Goal: Task Accomplishment & Management: Complete application form

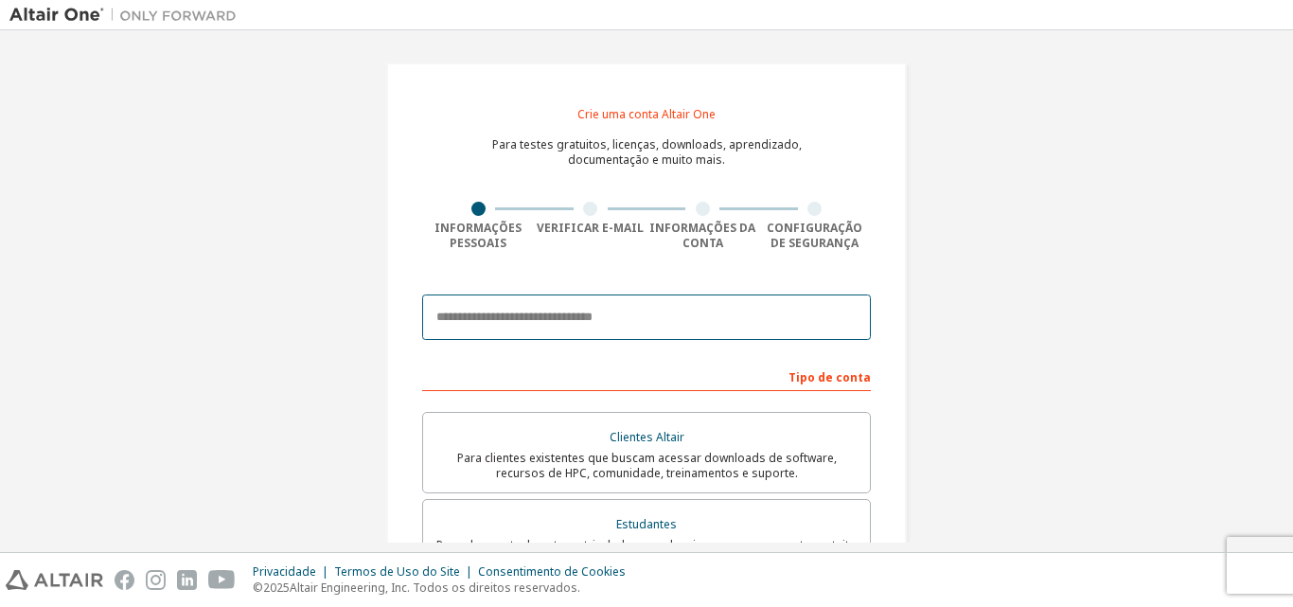
click at [649, 326] on input "email" at bounding box center [646, 316] width 449 height 45
type input "**********"
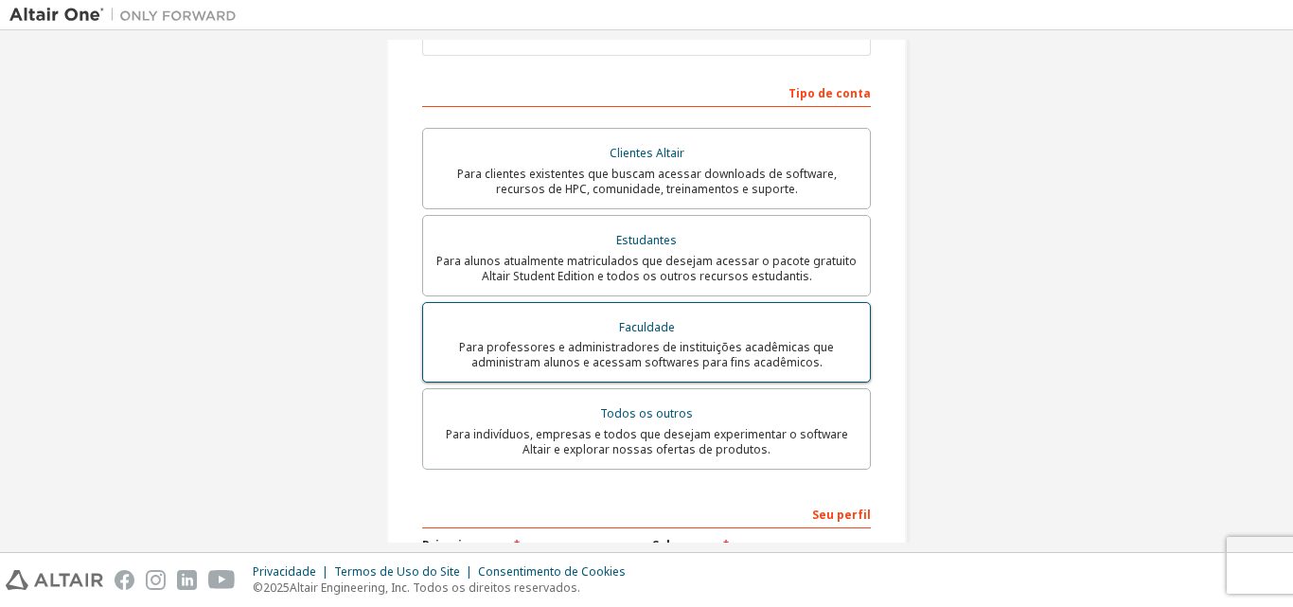
click at [660, 355] on font "Para professores e administradores de instituições acadêmicas que administram a…" at bounding box center [646, 354] width 375 height 31
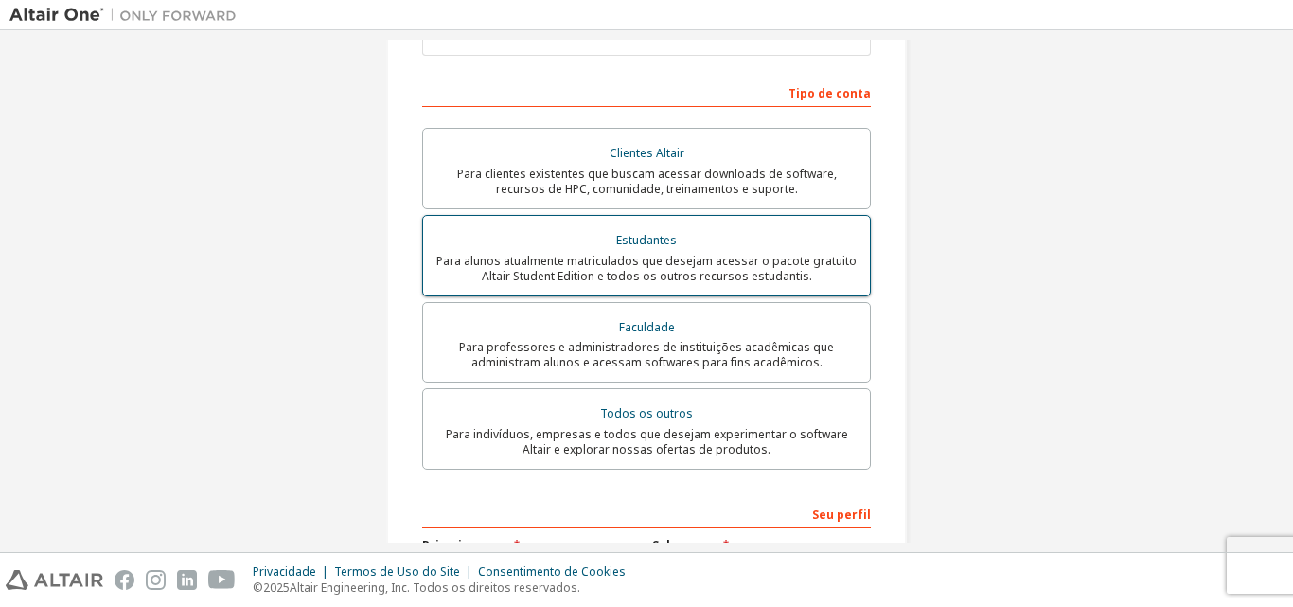
click at [785, 273] on font "Para alunos atualmente matriculados que desejam acessar o pacote gratuito Altai…" at bounding box center [646, 268] width 420 height 31
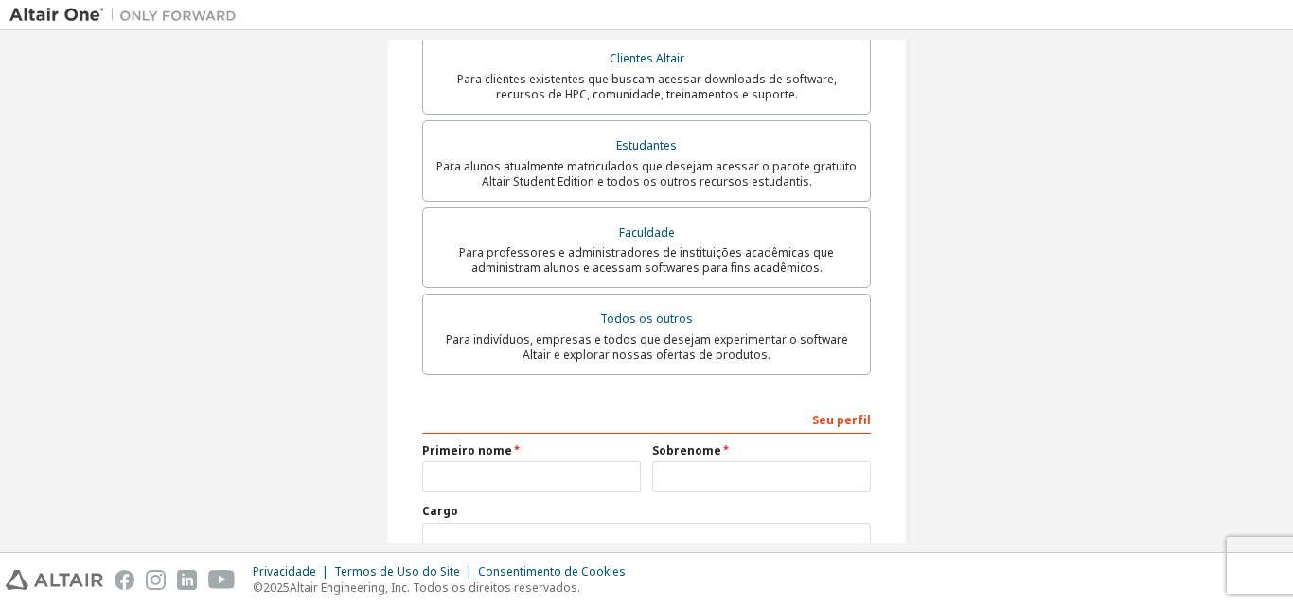
scroll to position [568, 0]
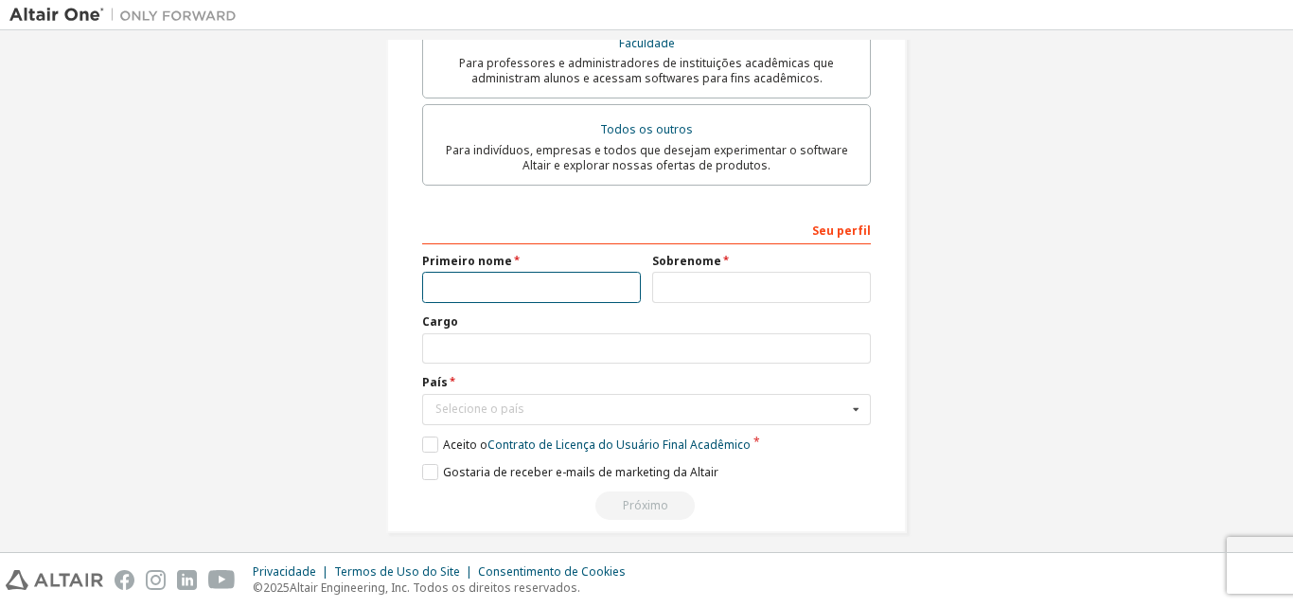
click at [596, 285] on input "text" at bounding box center [531, 287] width 219 height 31
type input "*****"
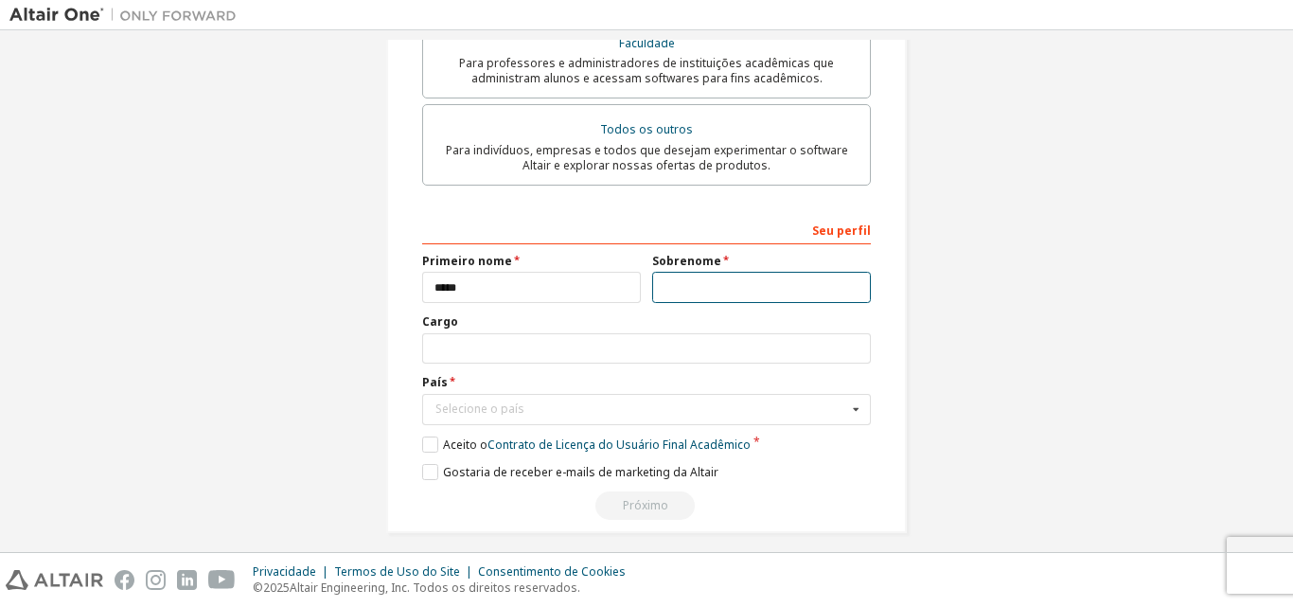
type input "******"
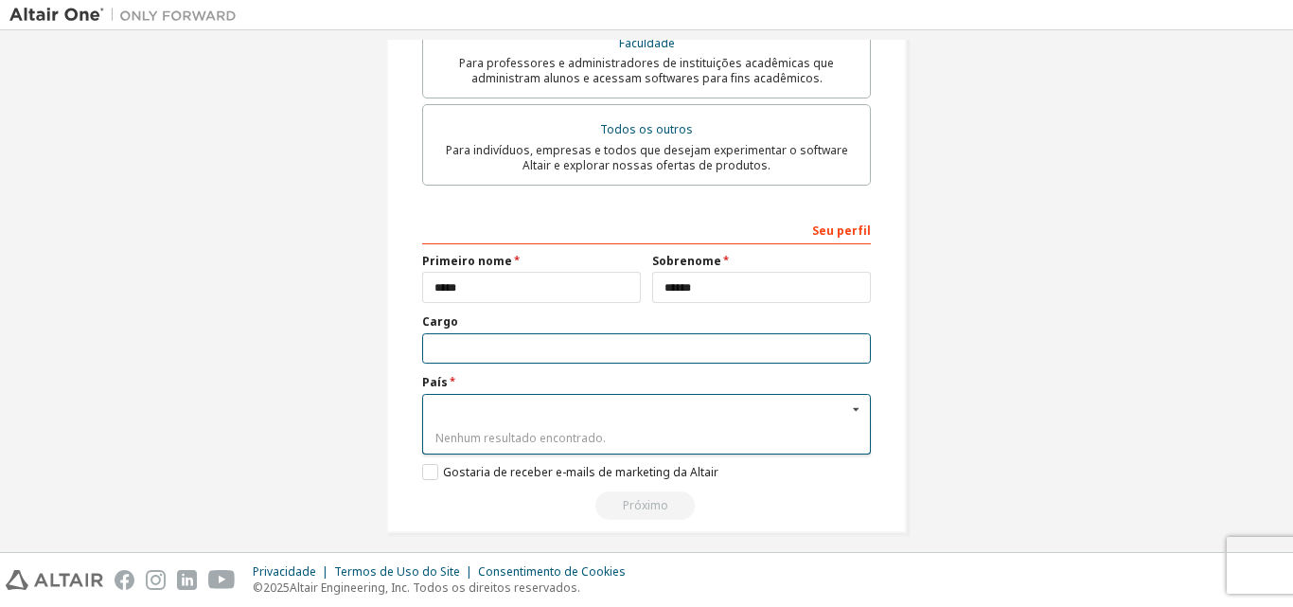
click at [627, 333] on input "text" at bounding box center [646, 348] width 449 height 31
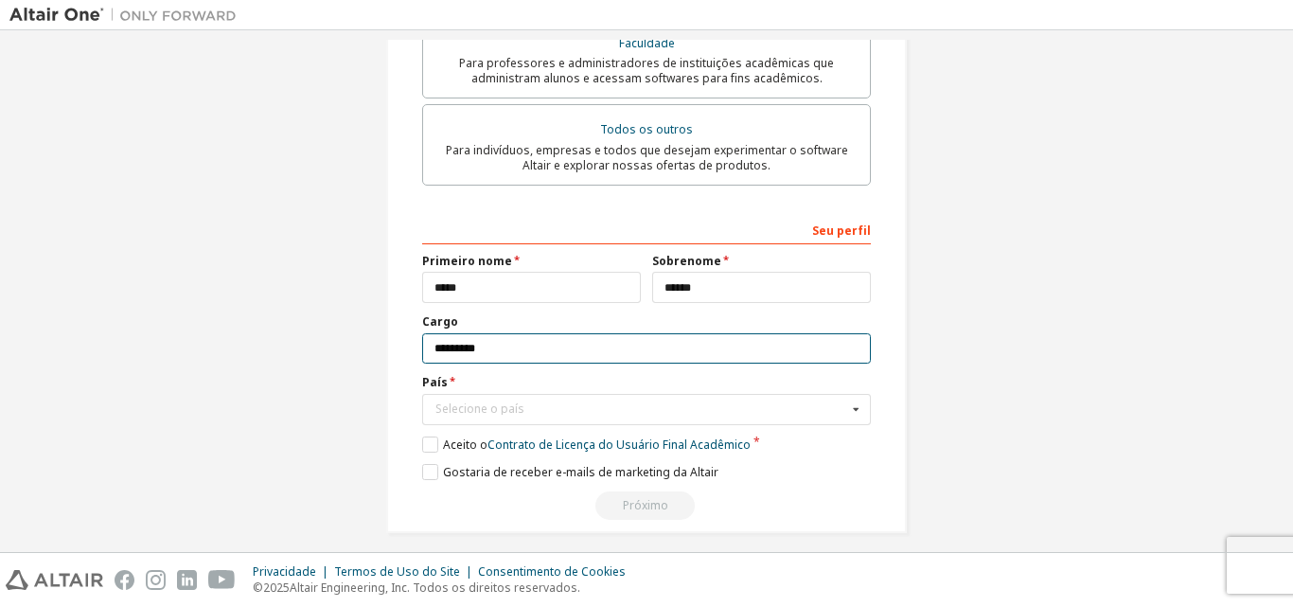
click at [442, 348] on input "*********" at bounding box center [646, 348] width 449 height 31
type input "*********"
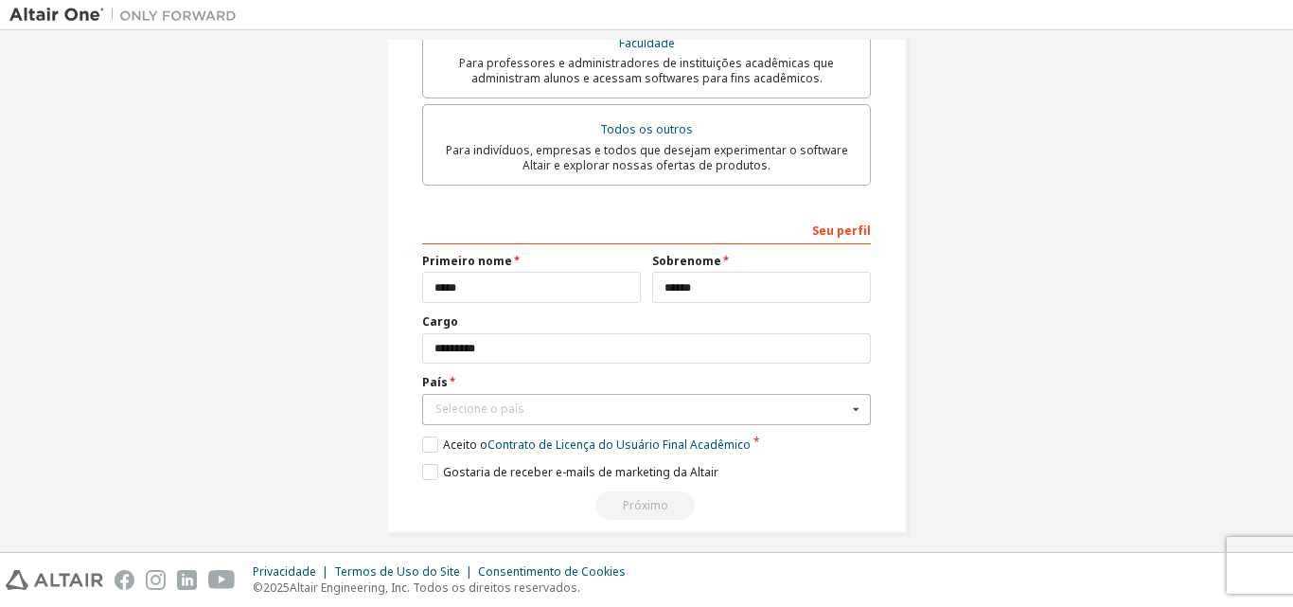
click at [557, 410] on div "Selecione o país" at bounding box center [641, 408] width 412 height 11
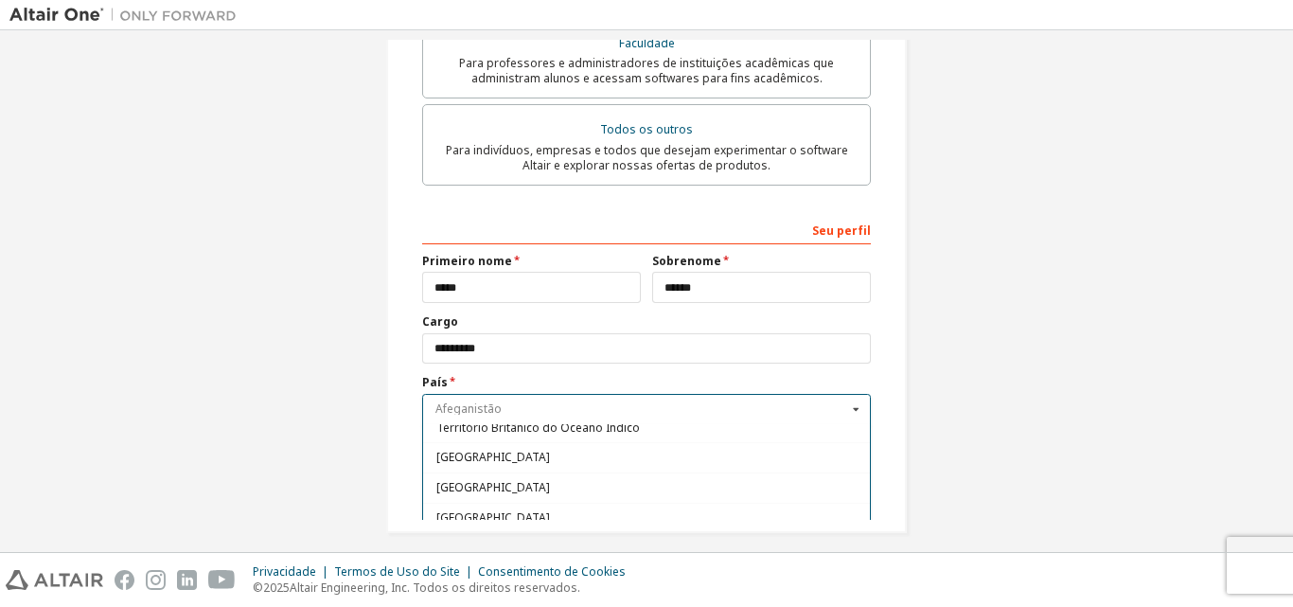
scroll to position [852, 0]
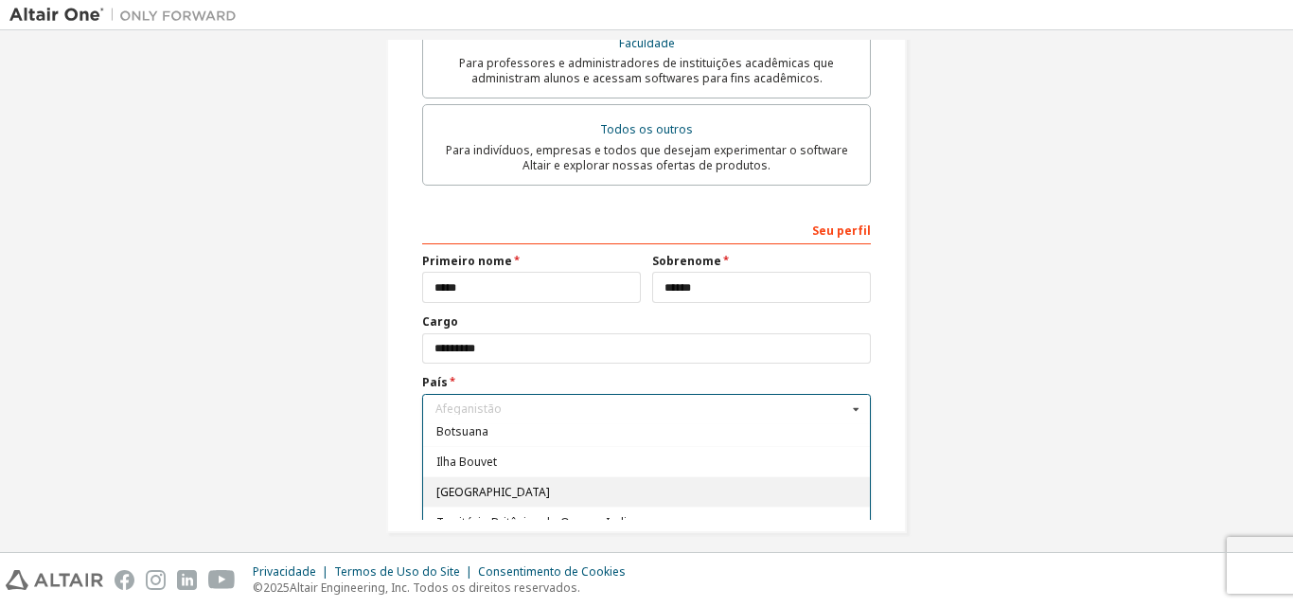
click at [526, 484] on div "Brasil" at bounding box center [646, 491] width 447 height 30
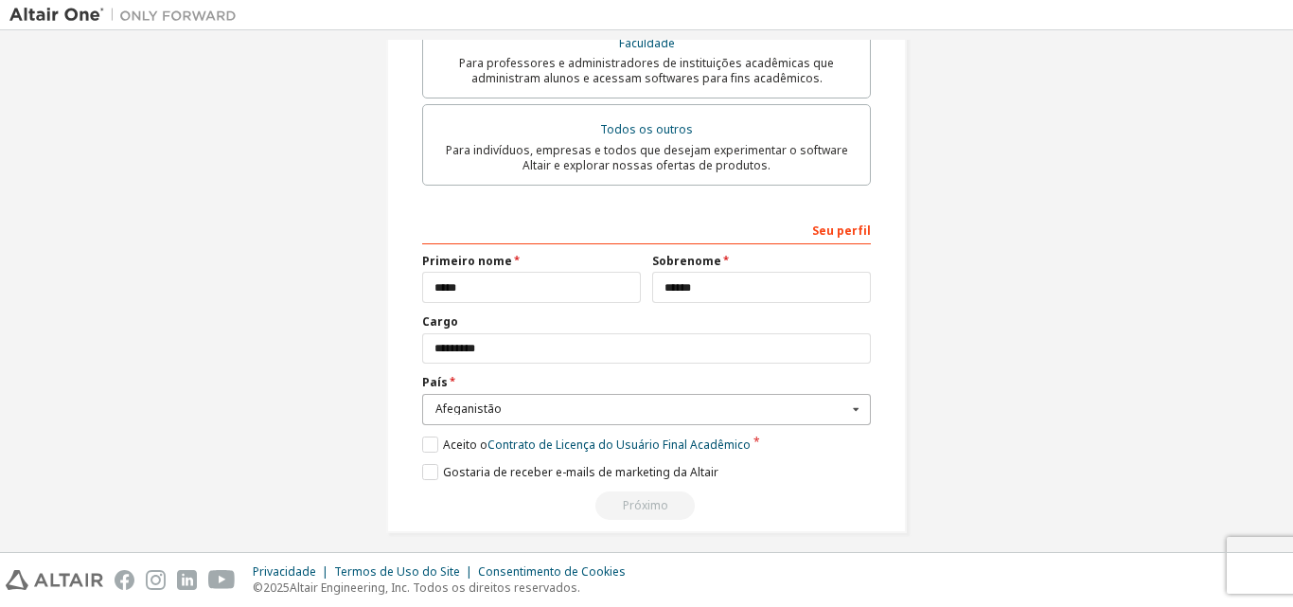
click at [484, 412] on font "Afeganistão" at bounding box center [468, 408] width 66 height 16
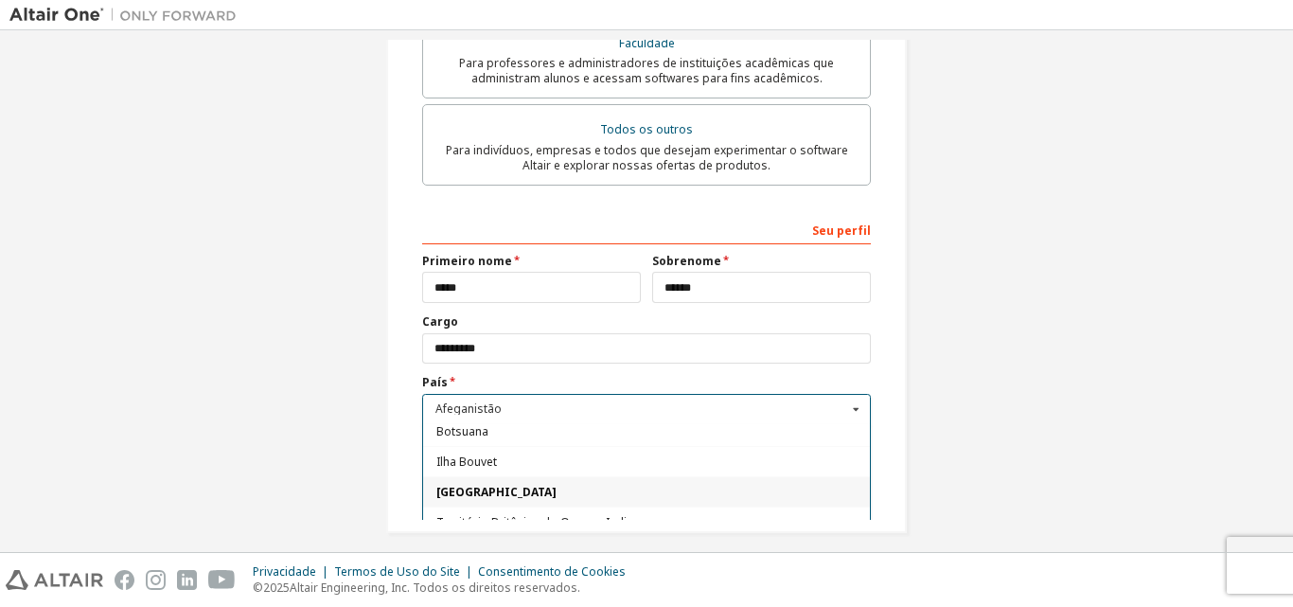
click at [480, 494] on span "Brasil" at bounding box center [646, 490] width 421 height 11
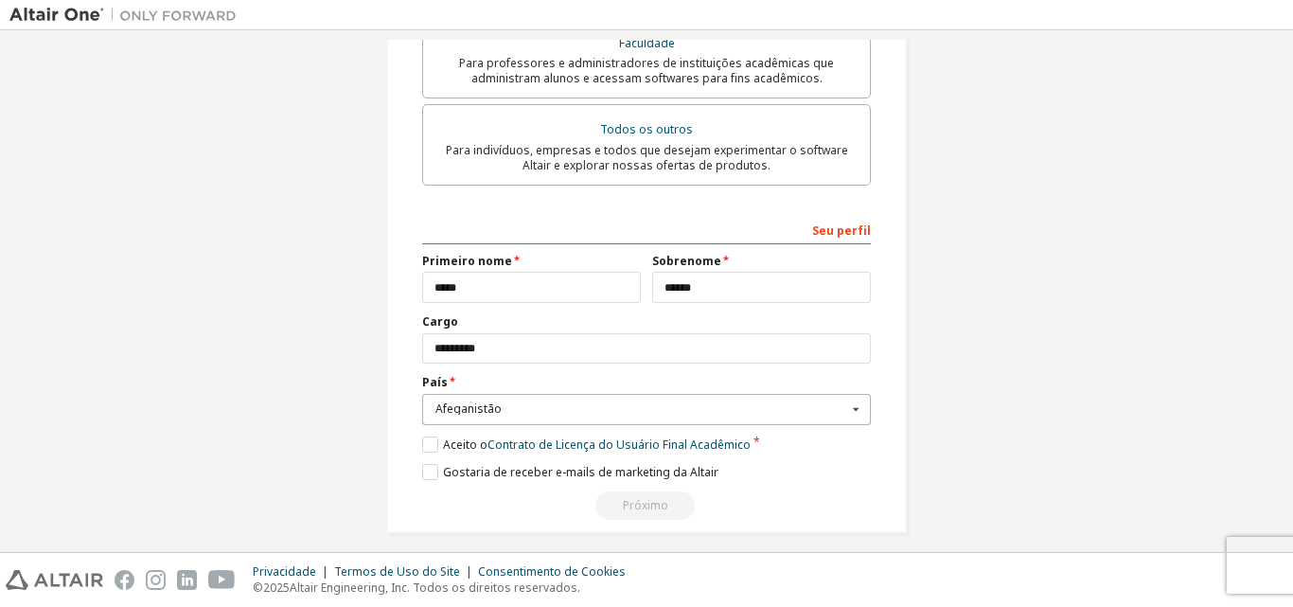
click at [845, 414] on icon at bounding box center [856, 409] width 24 height 29
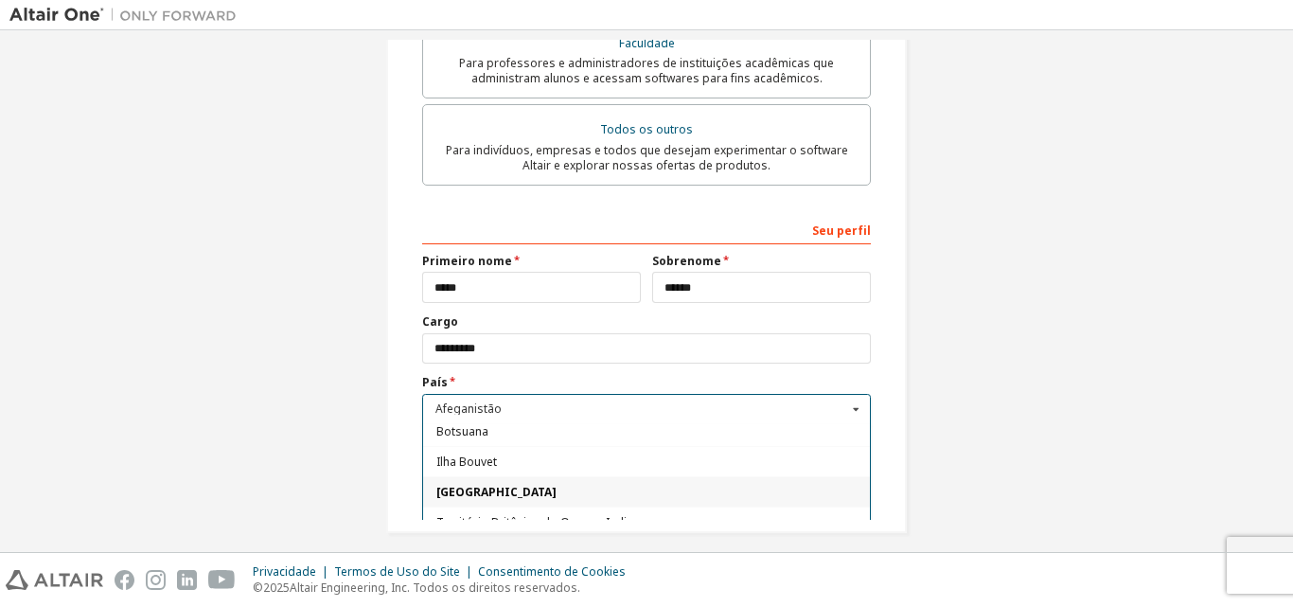
click at [580, 500] on div "Brasil" at bounding box center [646, 491] width 447 height 30
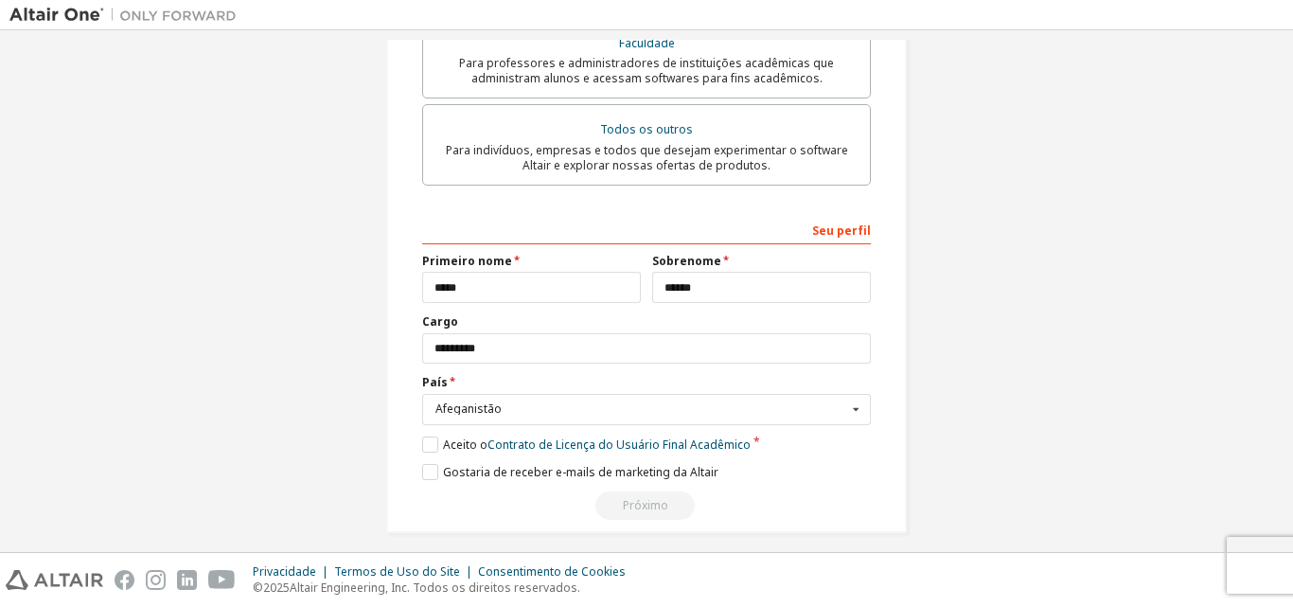
scroll to position [581, 0]
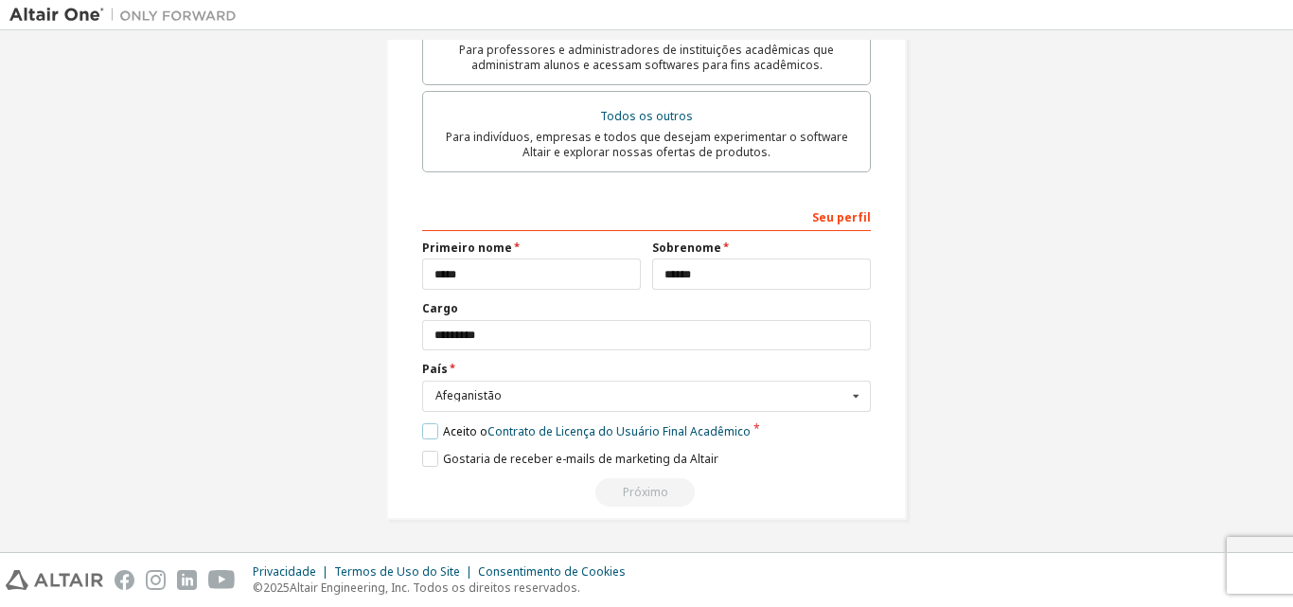
click at [432, 427] on label "Aceito o Contrato de Licença do Usuário Final Acadêmico" at bounding box center [586, 431] width 328 height 16
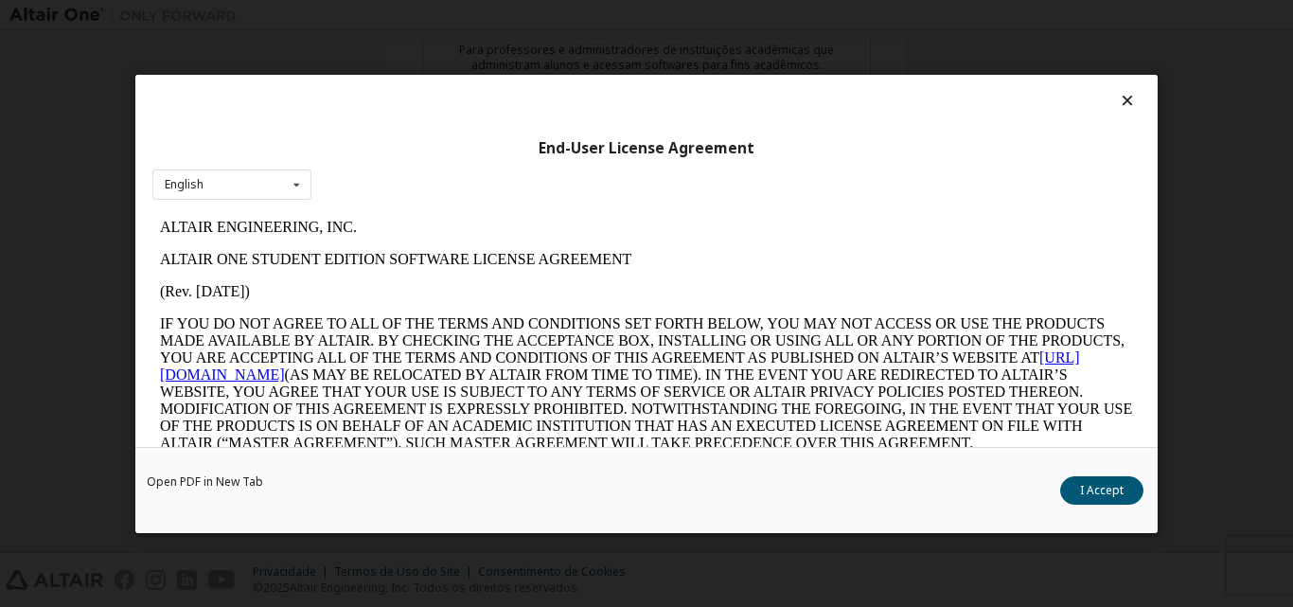
scroll to position [0, 0]
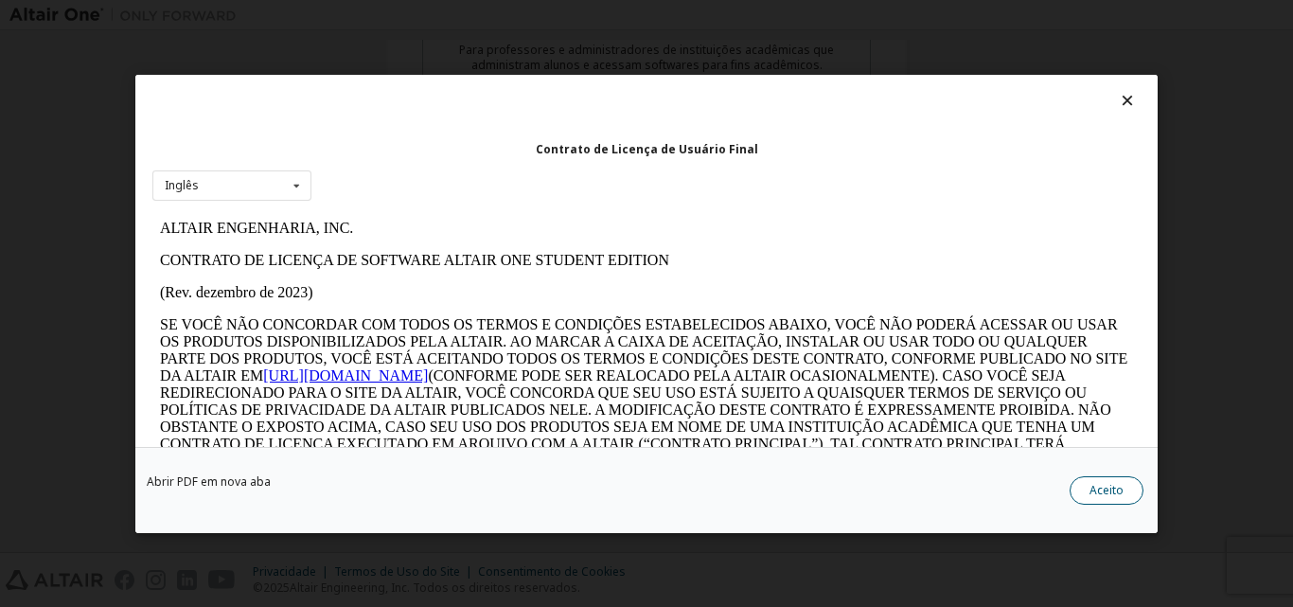
click at [1086, 485] on button "Aceito" at bounding box center [1106, 489] width 74 height 28
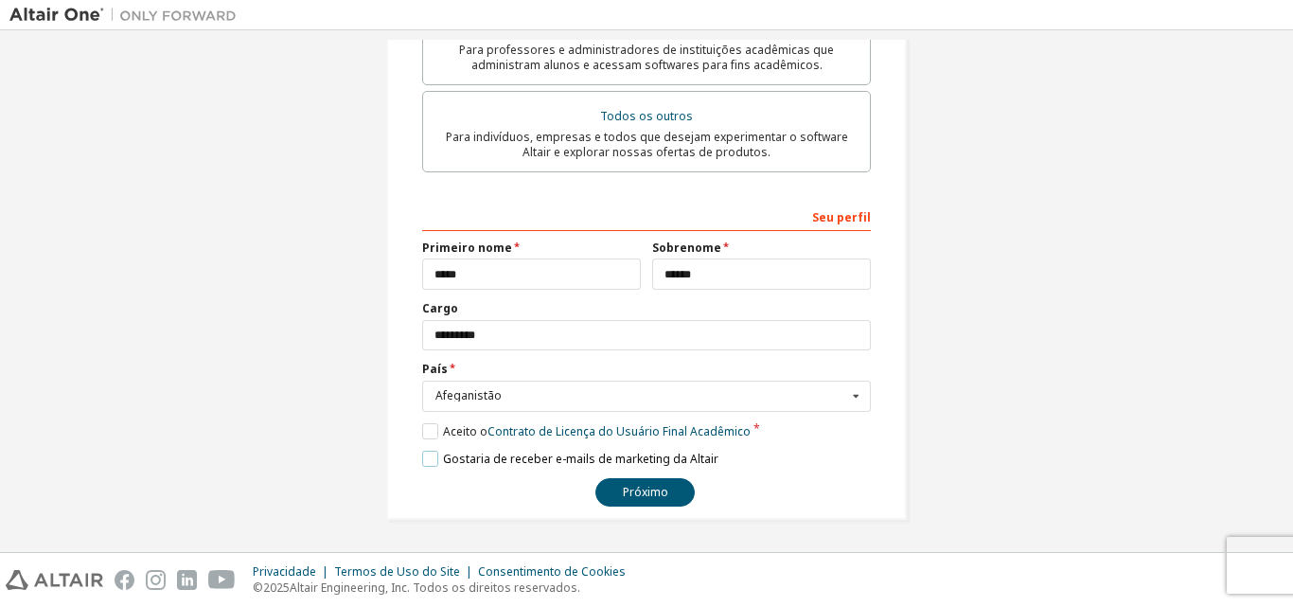
click at [434, 463] on label "Gostaria de receber e-mails de marketing da Altair" at bounding box center [570, 458] width 296 height 16
click at [515, 397] on div "Afeganistão" at bounding box center [641, 395] width 412 height 11
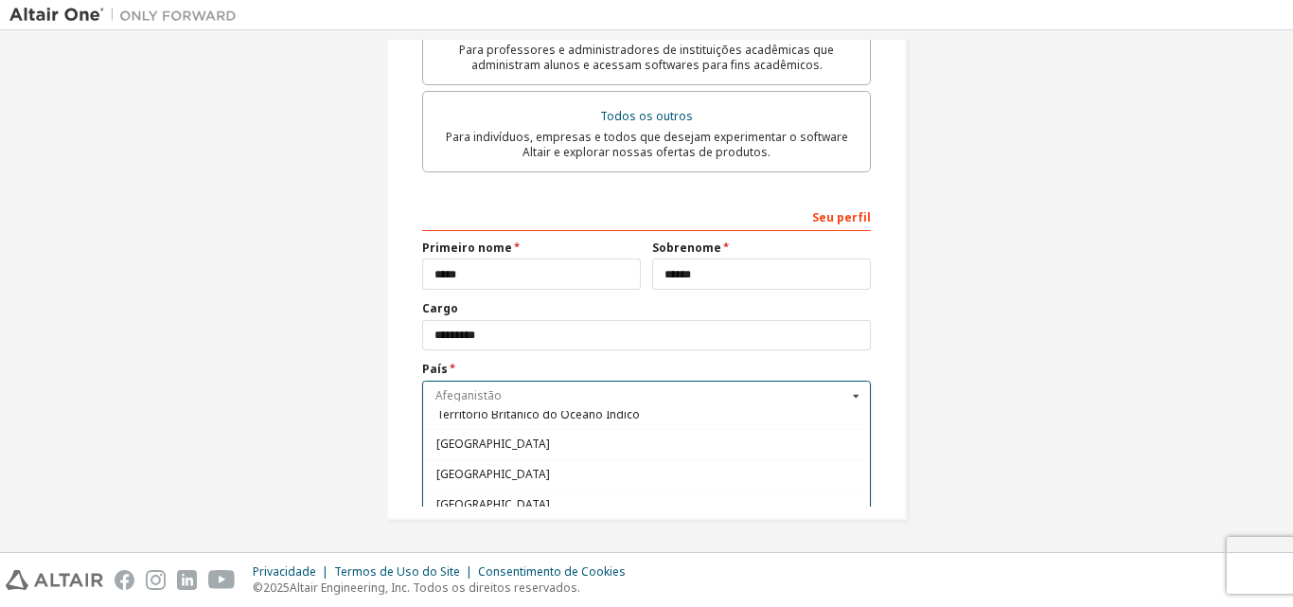
scroll to position [1041, 0]
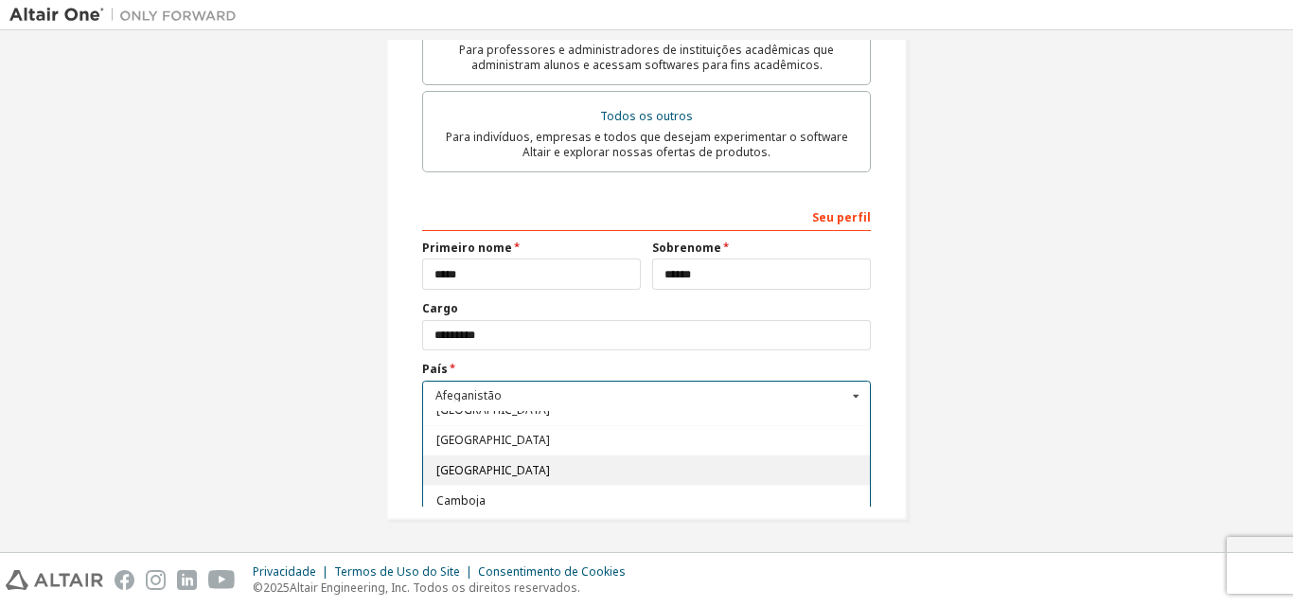
click at [537, 468] on span "Cabo Verde" at bounding box center [646, 470] width 421 height 11
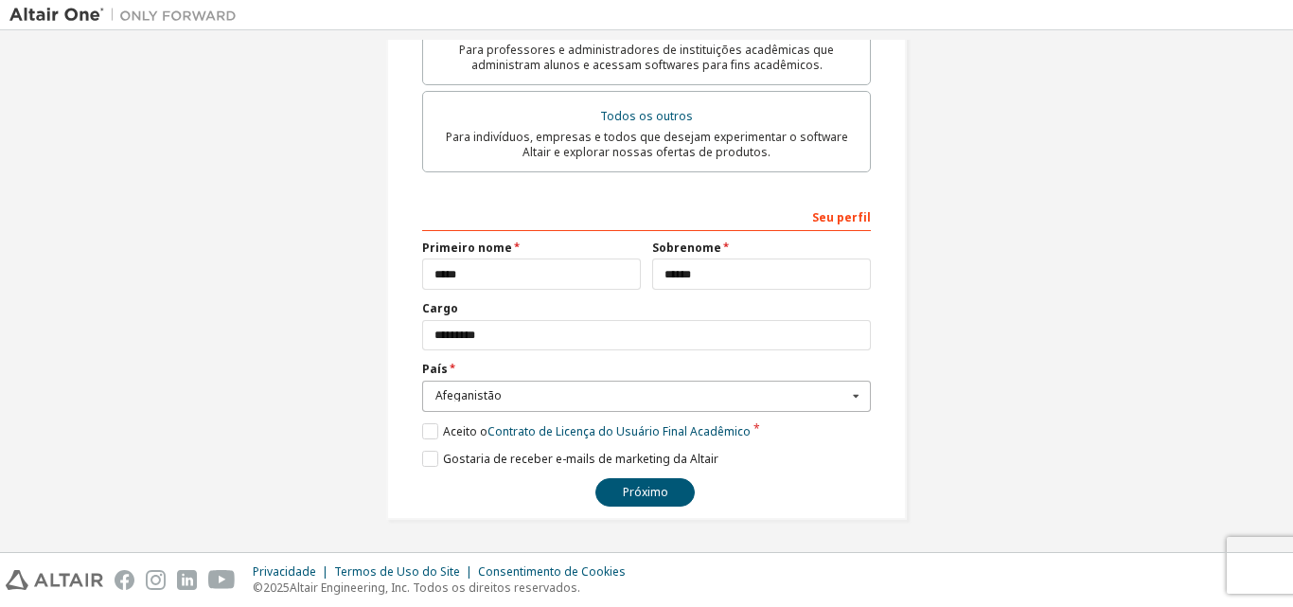
click at [543, 399] on div "Afeganistão" at bounding box center [641, 395] width 412 height 11
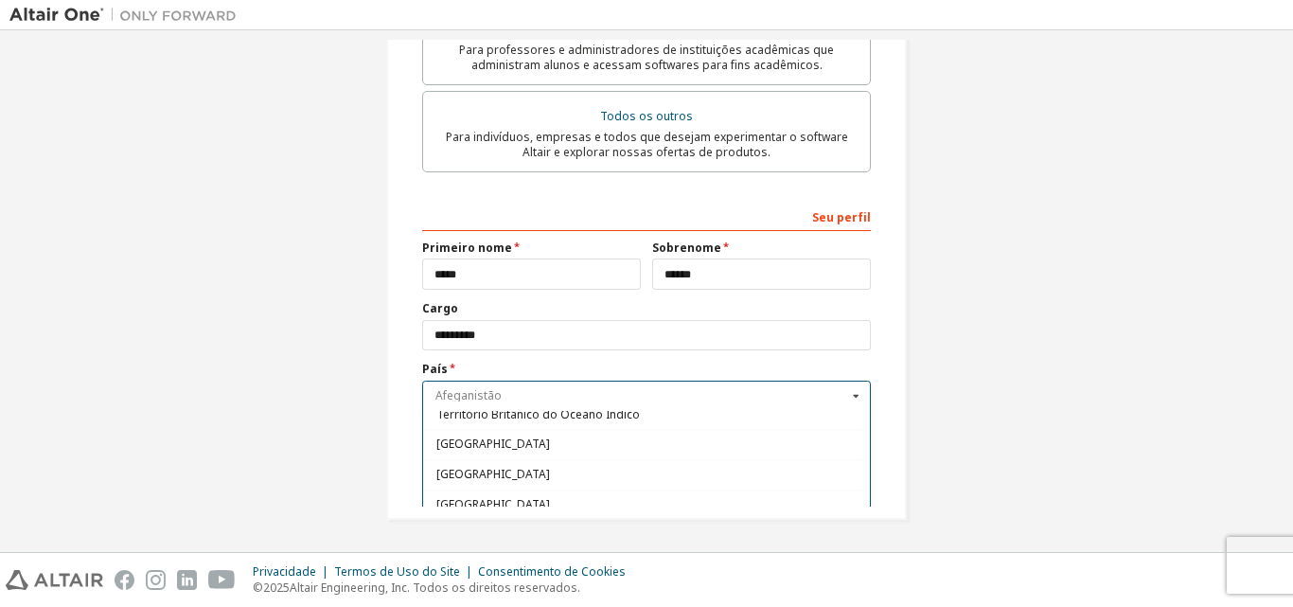
scroll to position [852, 0]
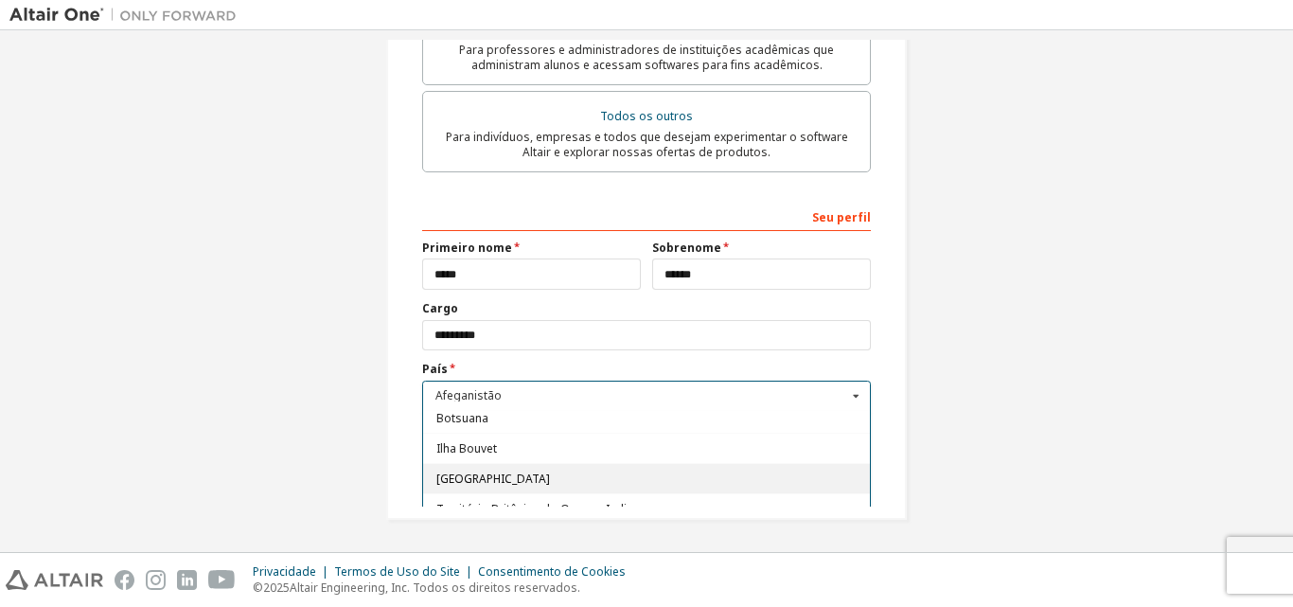
click at [525, 471] on div "Brasil" at bounding box center [646, 478] width 447 height 30
type input "***"
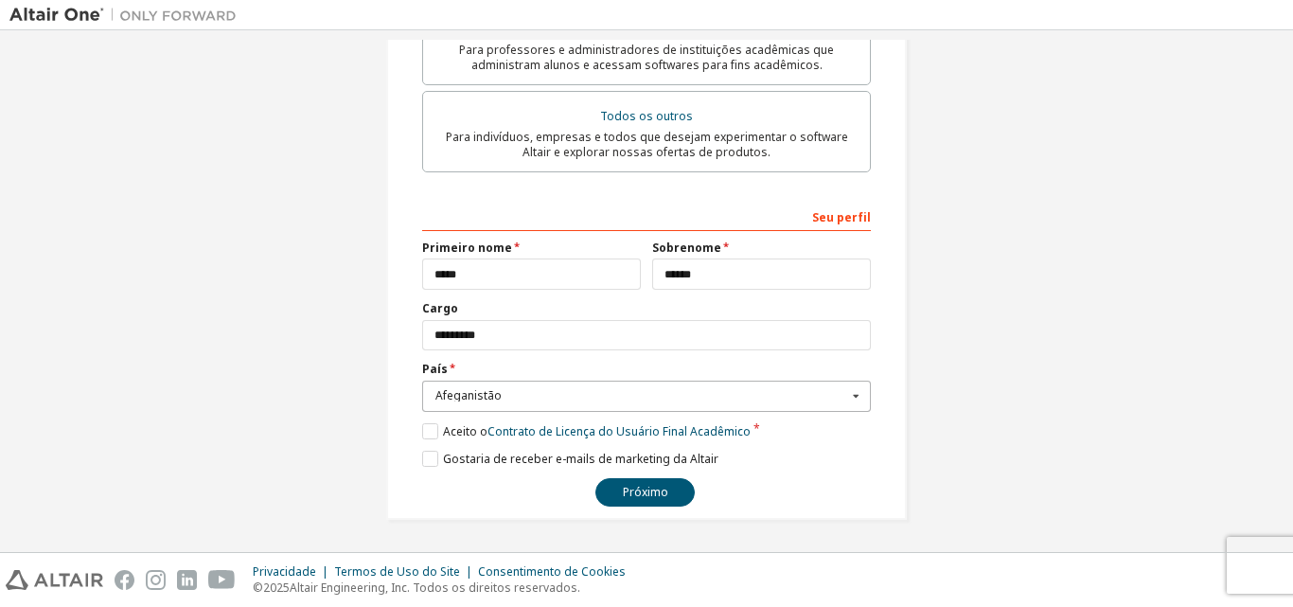
scroll to position [297, 0]
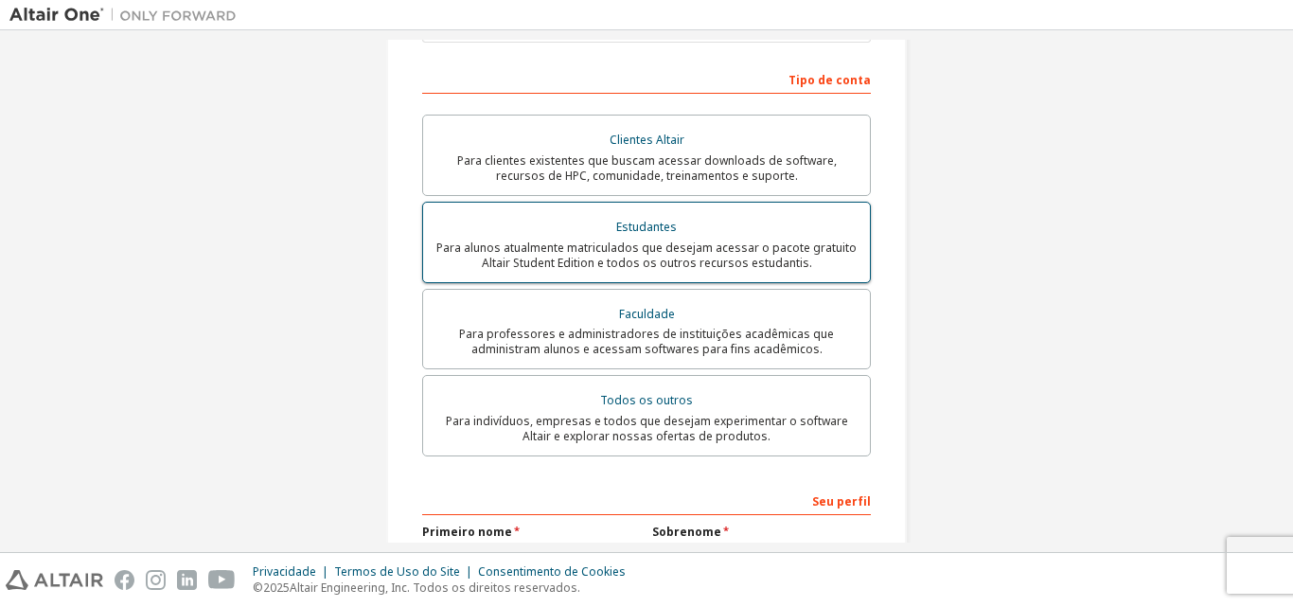
click at [750, 238] on div "Estudantes" at bounding box center [646, 227] width 424 height 26
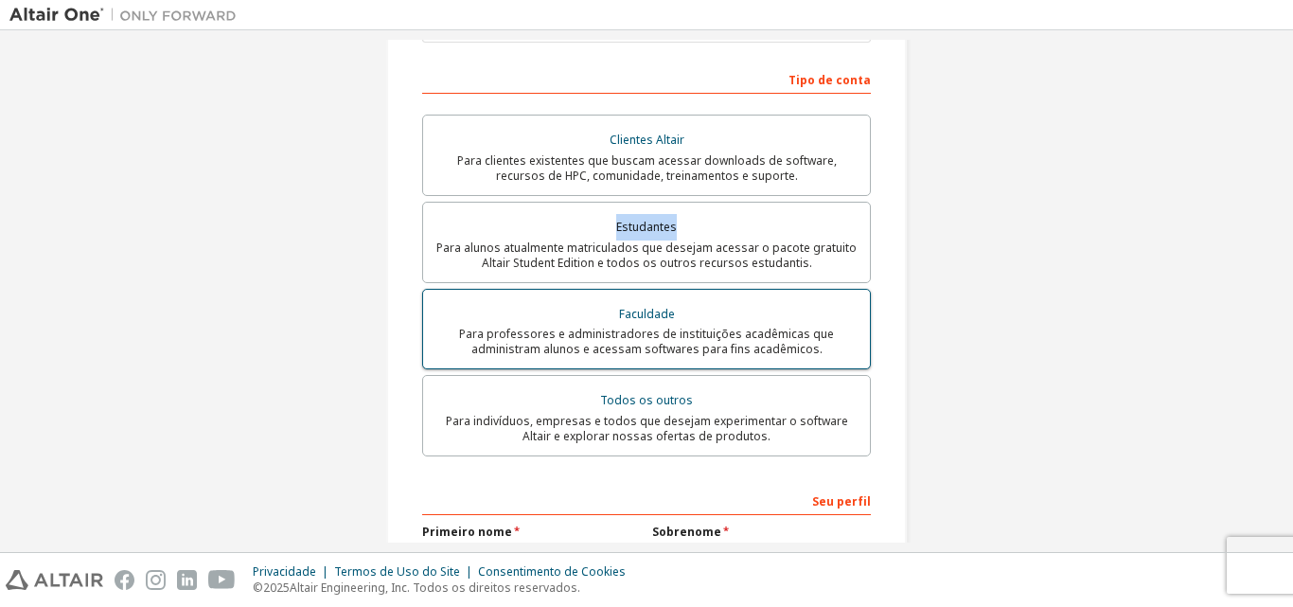
scroll to position [581, 0]
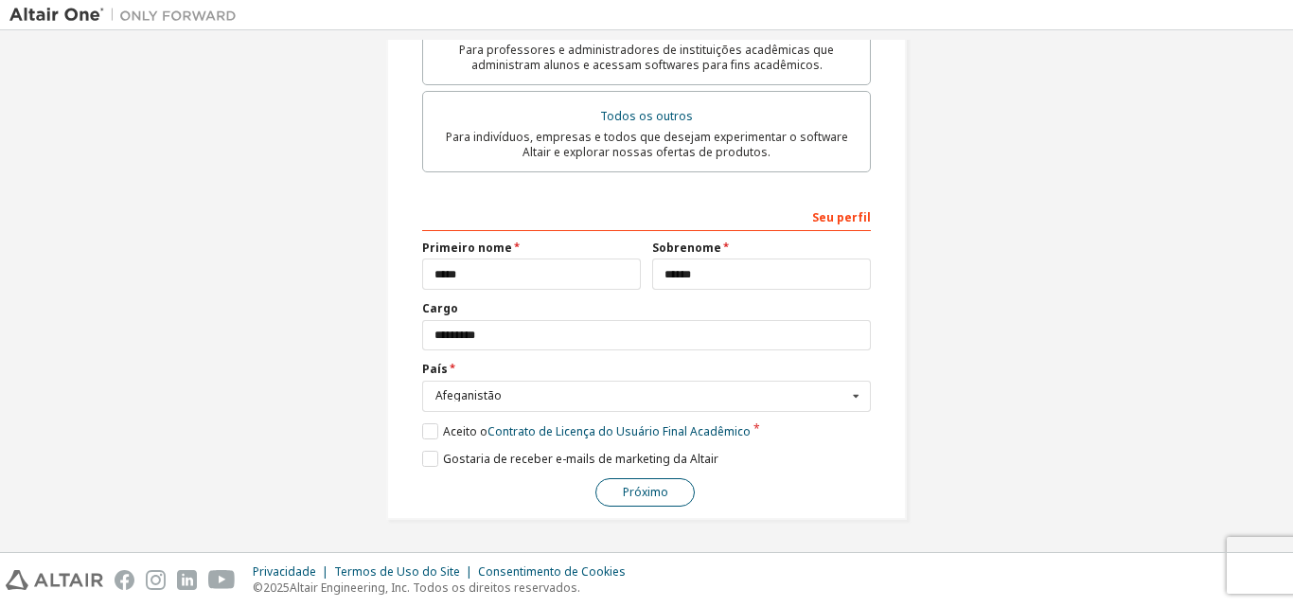
click at [644, 488] on font "Próximo" at bounding box center [645, 492] width 45 height 16
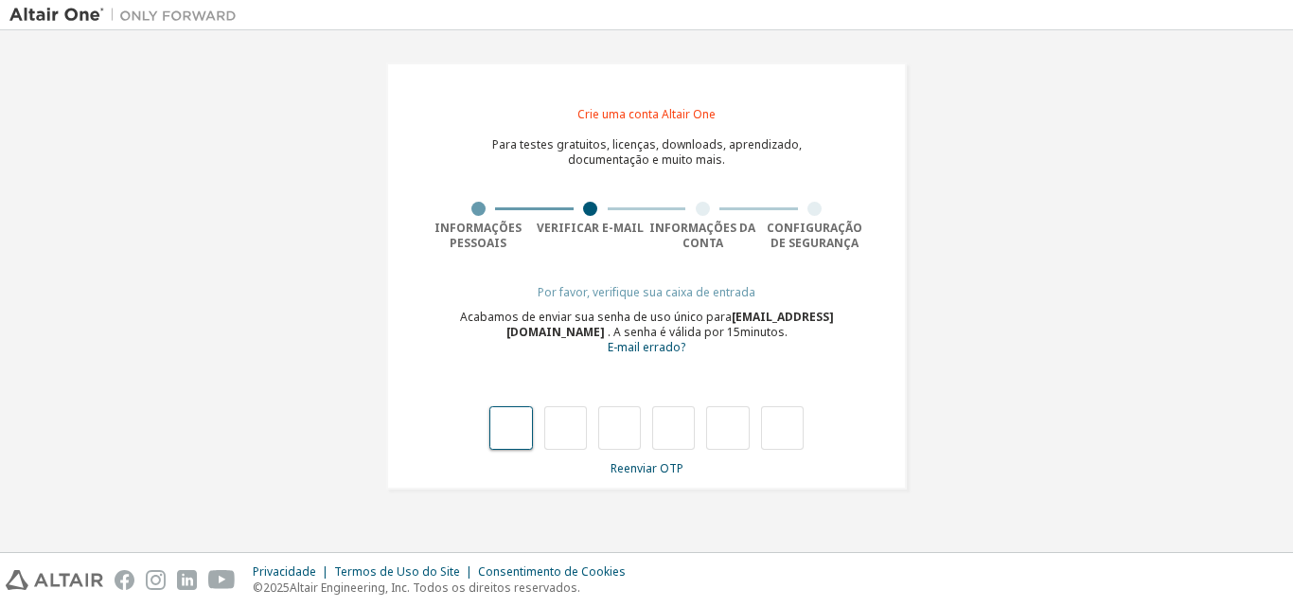
type input "*"
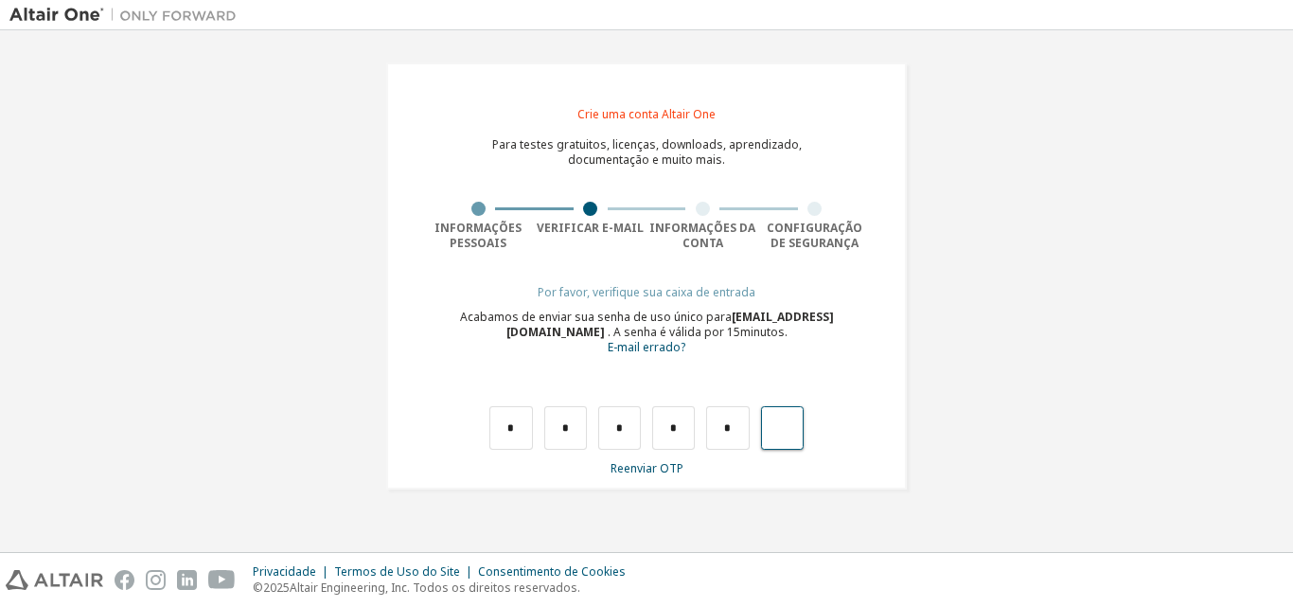
type input "*"
